Goal: Complete application form

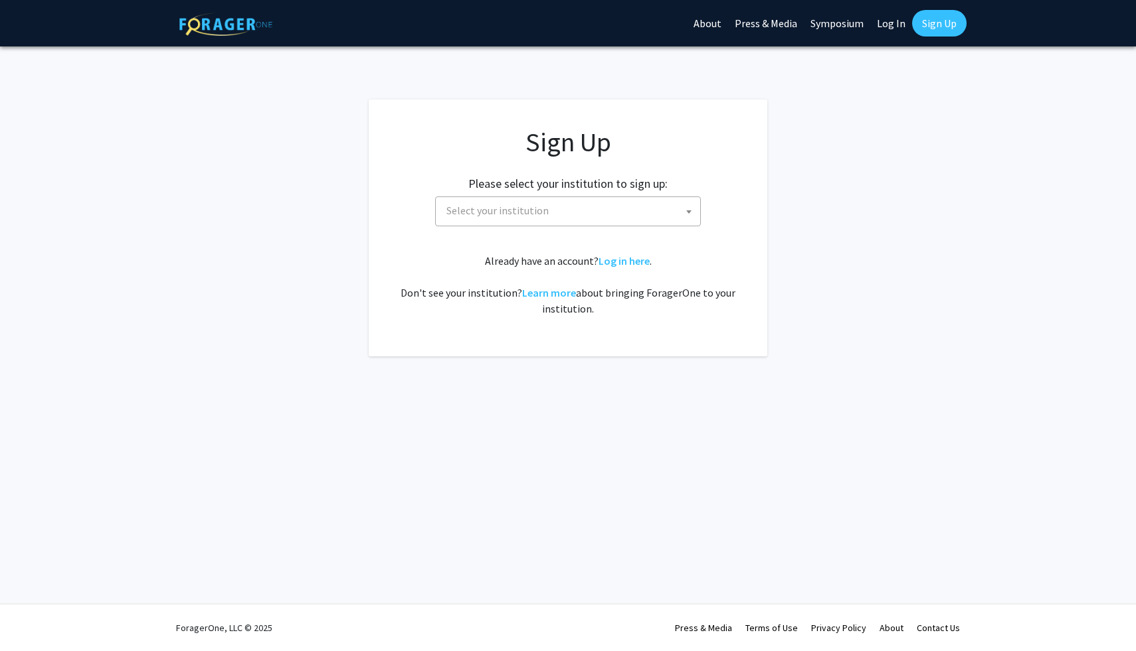
click at [462, 222] on span "Select your institution" at bounding box center [570, 210] width 259 height 27
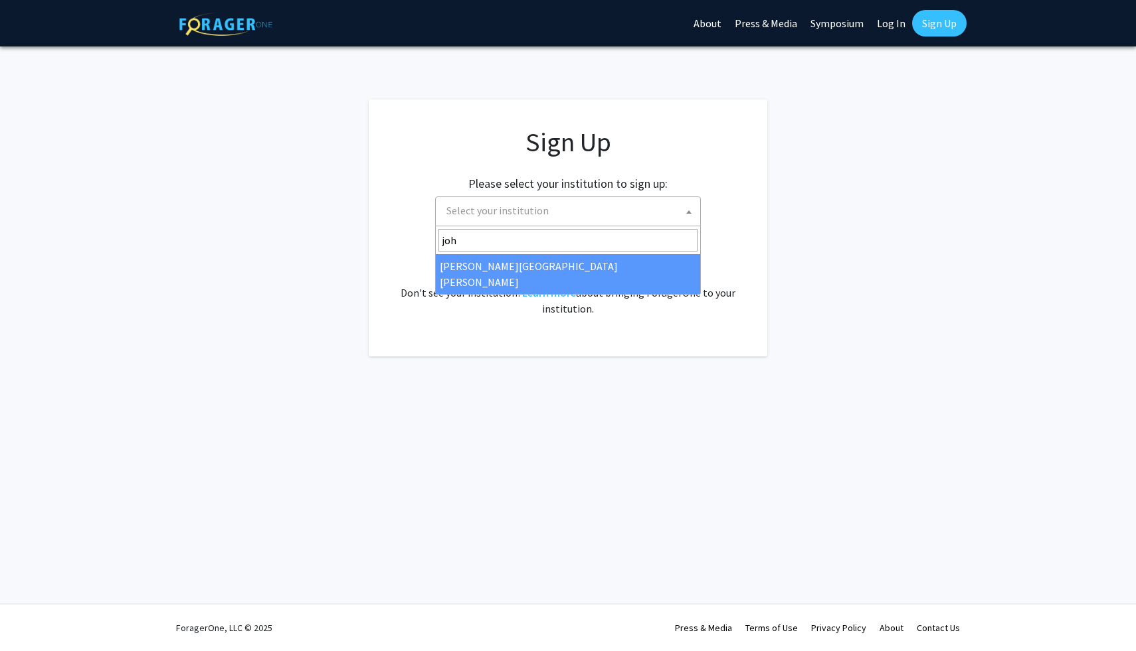
type input "[PERSON_NAME]"
select select "1"
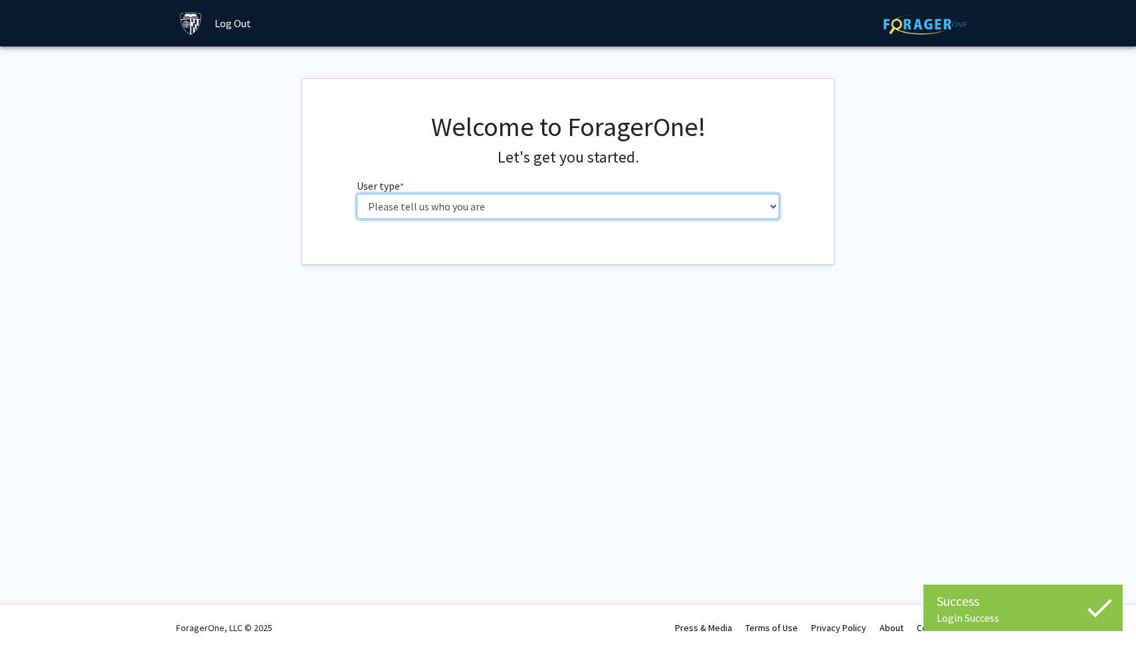
click at [584, 209] on select "Please tell us who you are Undergraduate Student Master's Student Doctoral Cand…" at bounding box center [568, 206] width 423 height 25
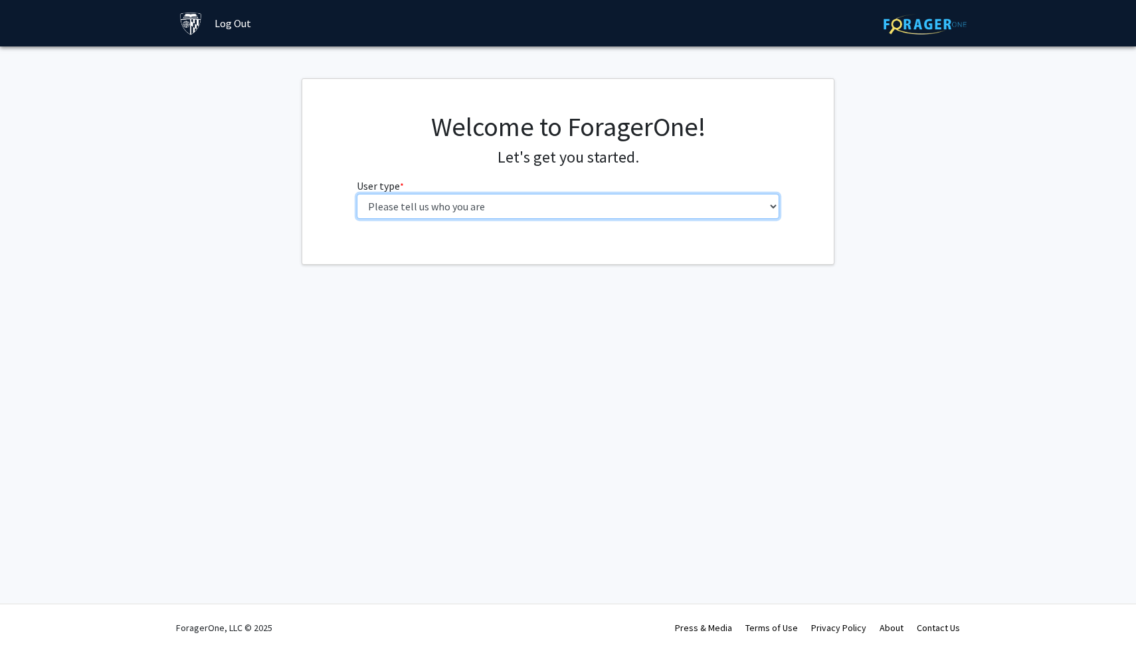
select select "1: undergrad"
